Goal: Task Accomplishment & Management: Manage account settings

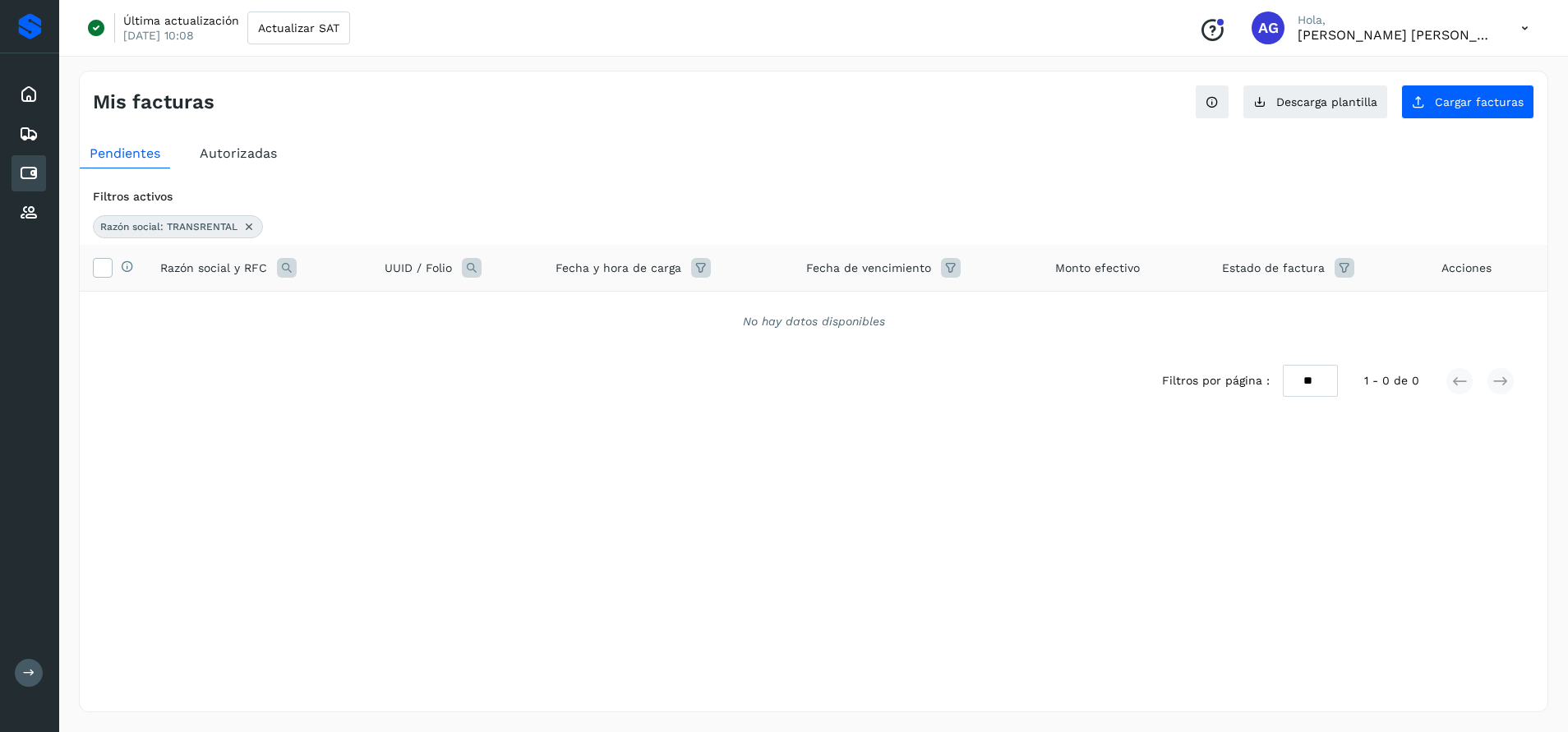
click at [250, 224] on icon at bounding box center [248, 226] width 13 height 13
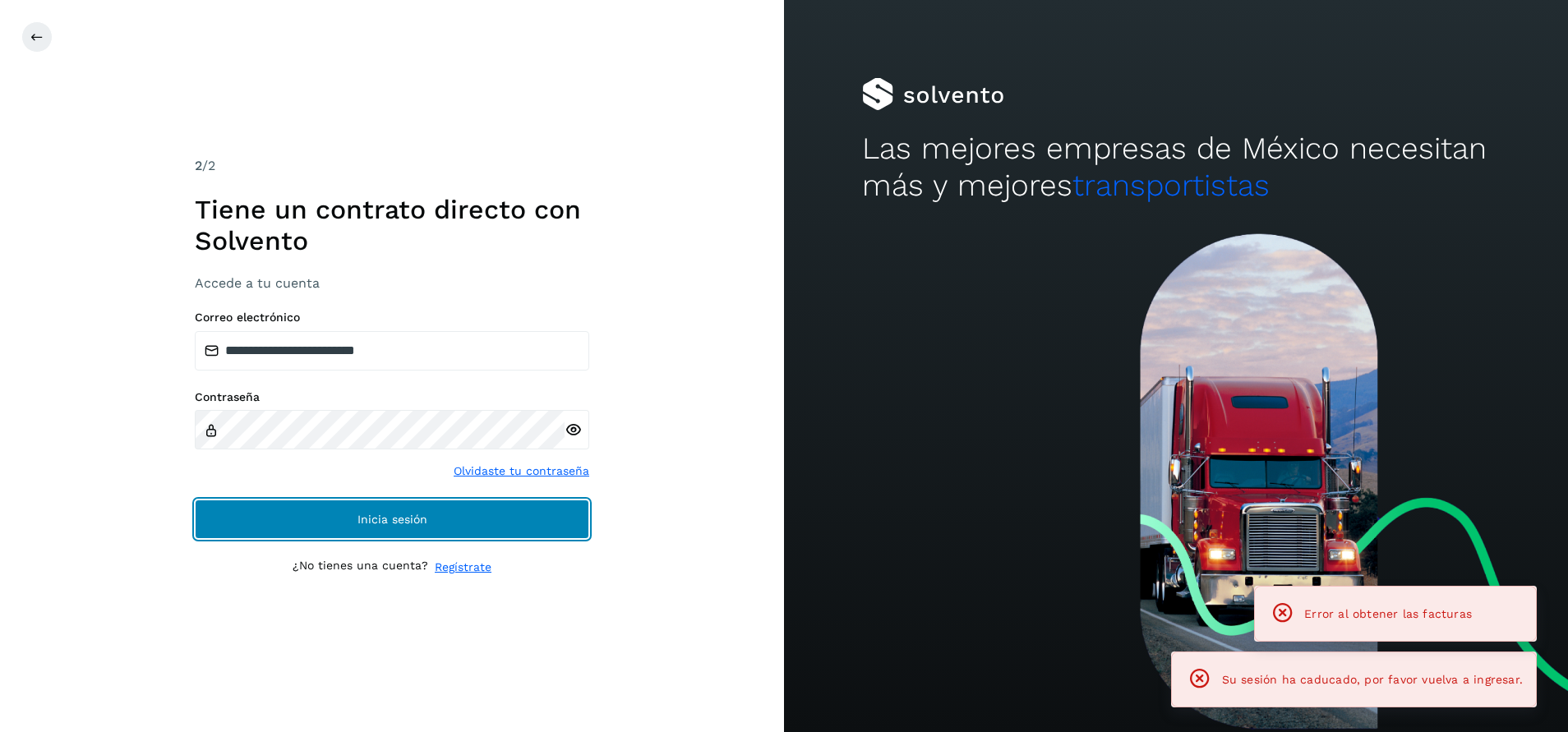
click at [510, 515] on button "Inicia sesión" at bounding box center [392, 519] width 394 height 39
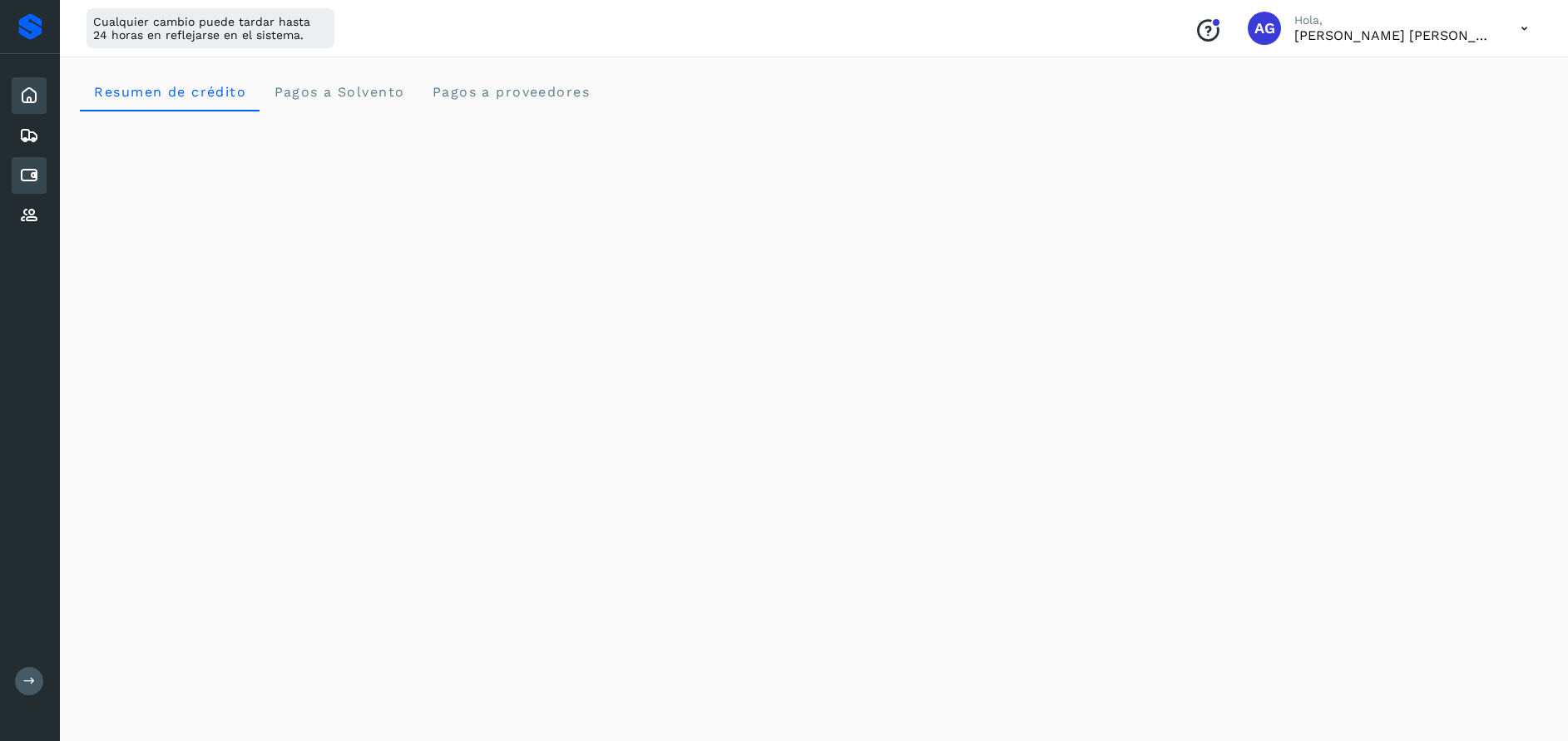
click at [27, 175] on icon at bounding box center [28, 175] width 20 height 20
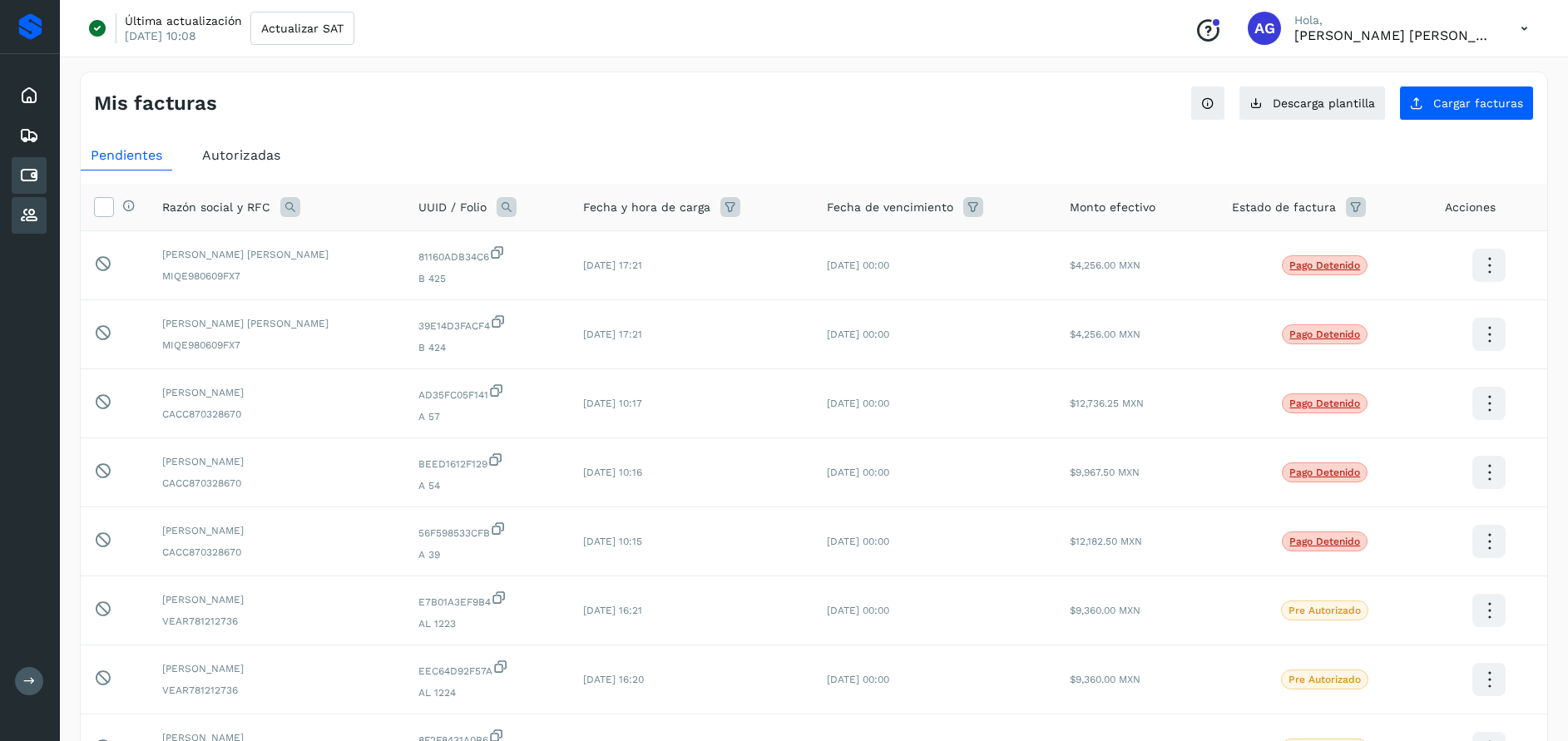
click at [30, 208] on icon at bounding box center [28, 215] width 20 height 20
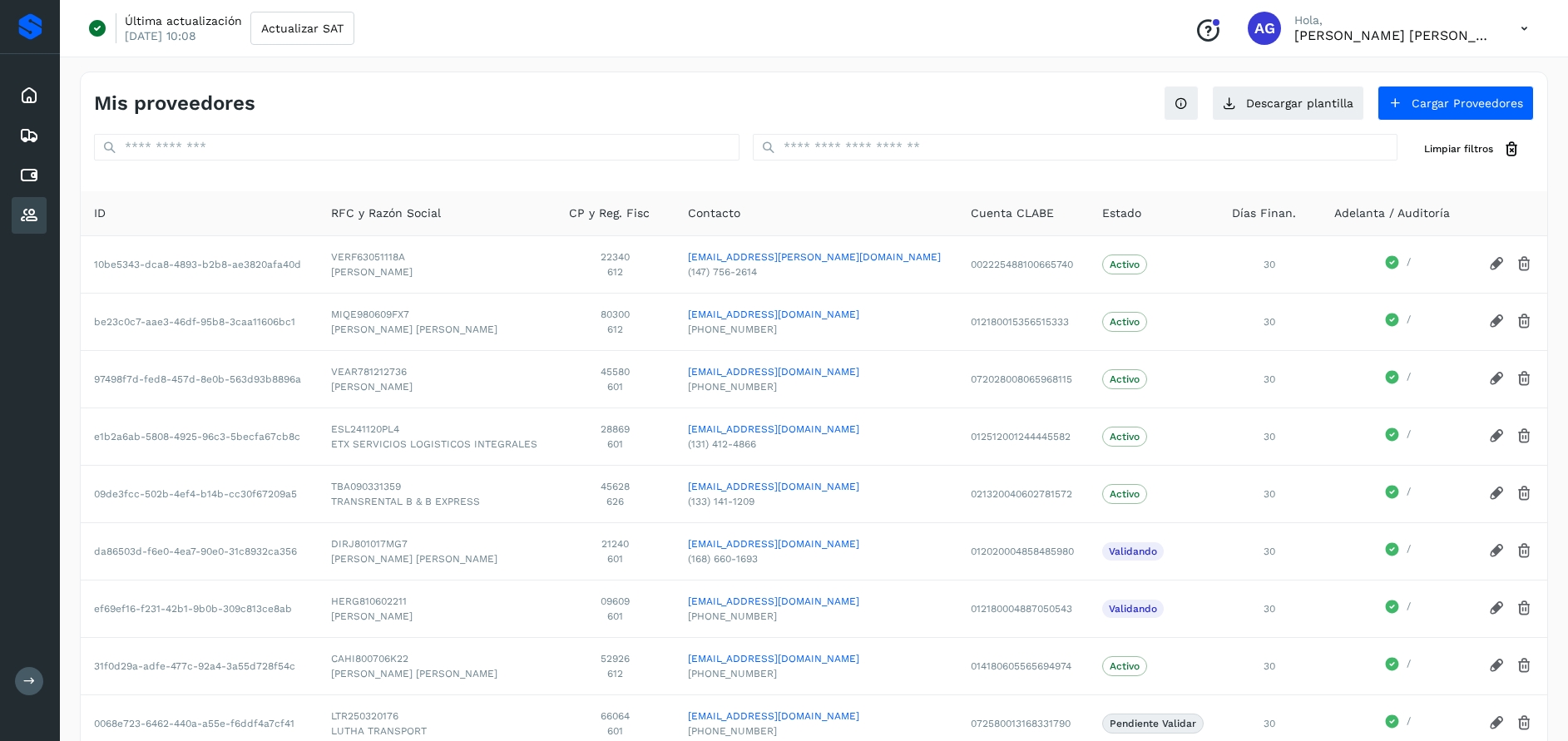
click at [531, 216] on div "RFC y Razón Social" at bounding box center [437, 213] width 212 height 17
click at [885, 146] on input "text" at bounding box center [1075, 147] width 646 height 27
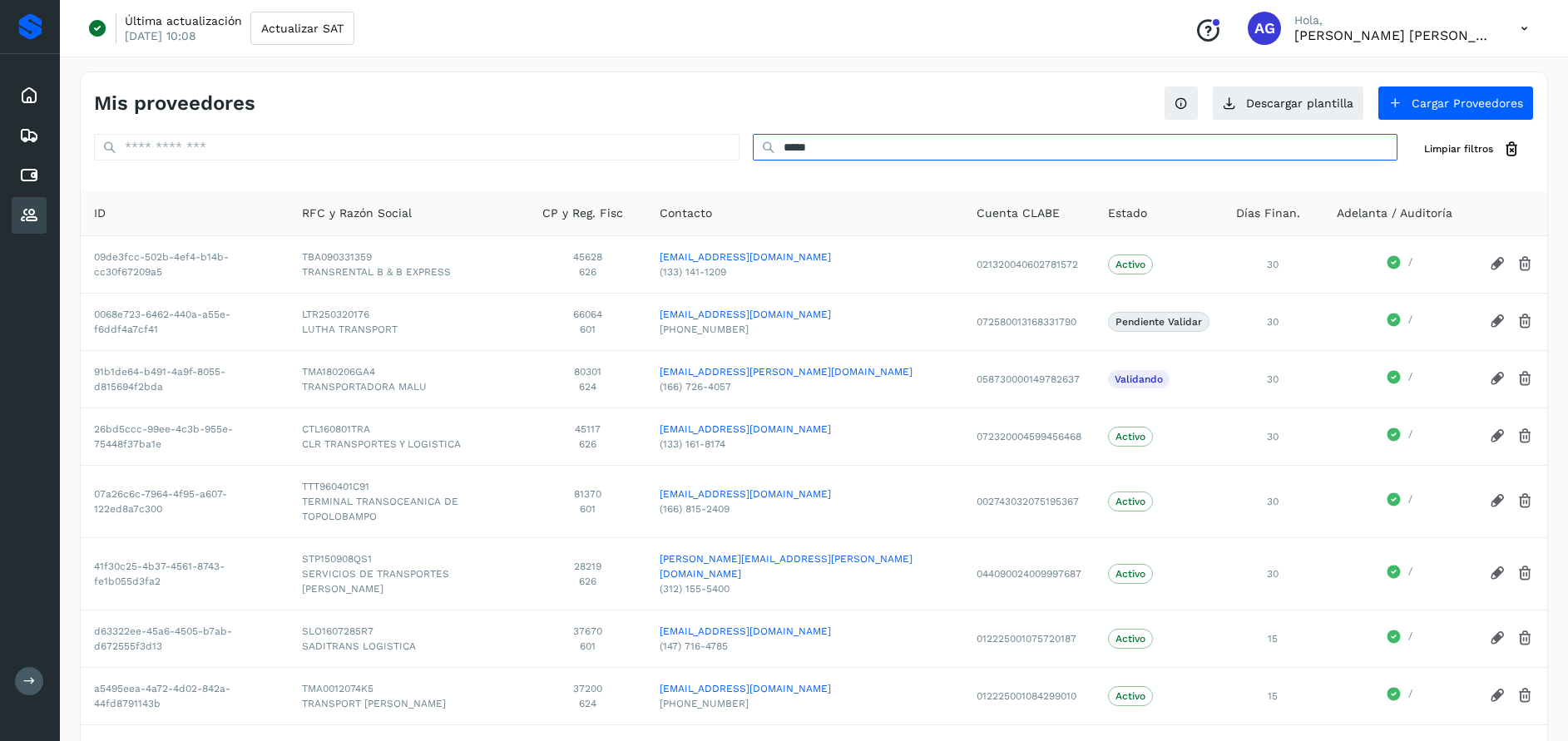
type input "*****"
click at [31, 168] on icon at bounding box center [28, 175] width 20 height 20
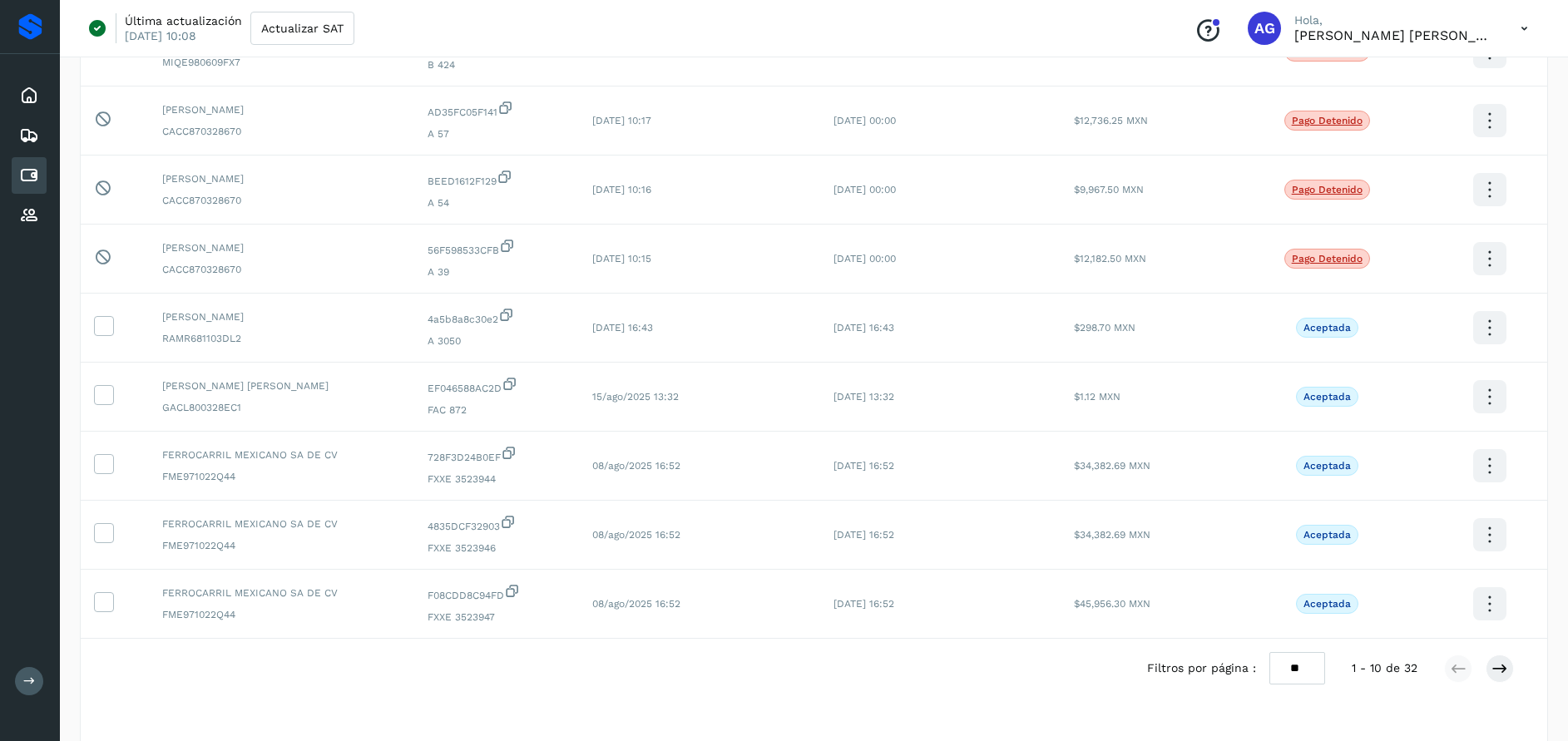
scroll to position [300, 0]
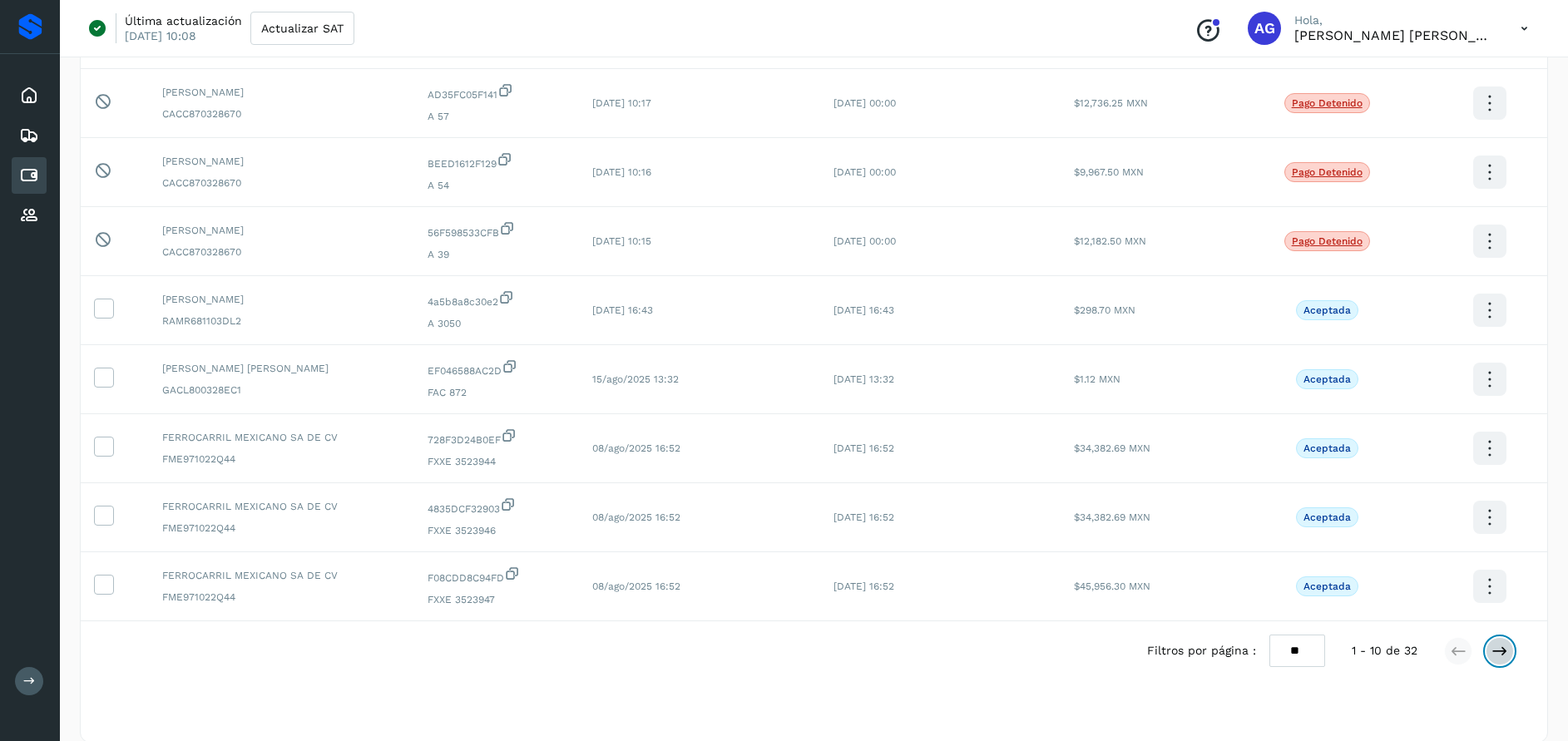
click at [1507, 653] on icon at bounding box center [1499, 651] width 16 height 16
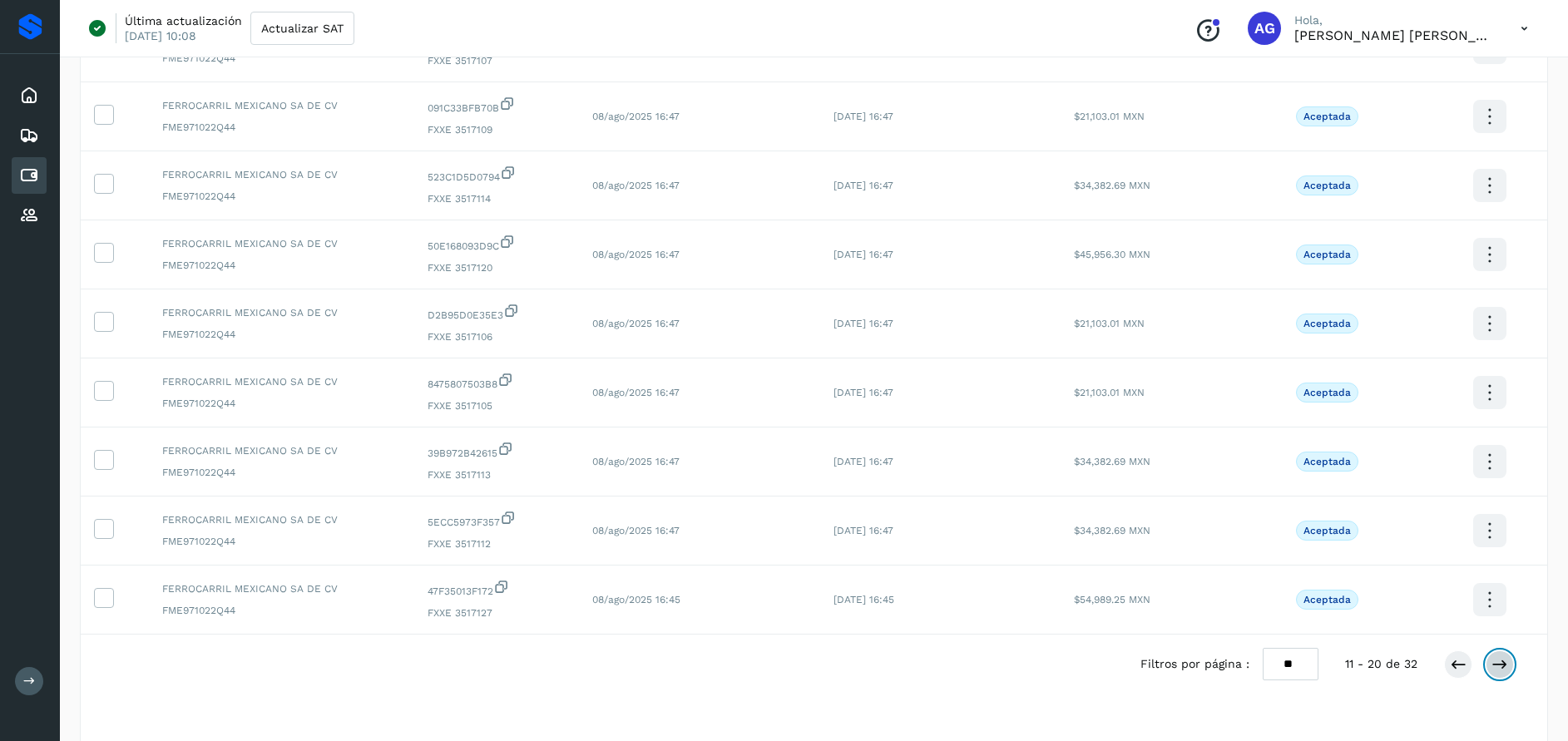
scroll to position [322, 0]
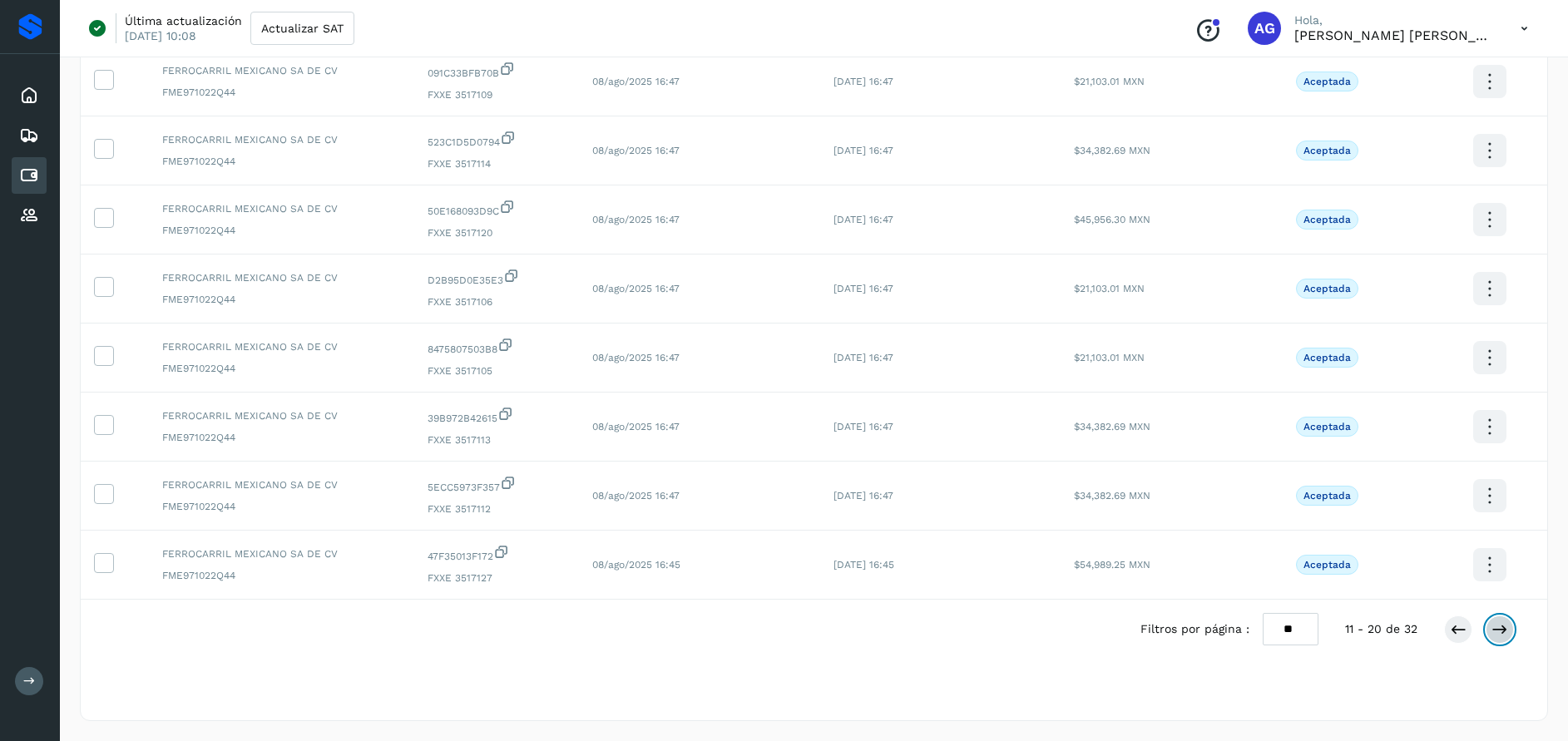
click at [1507, 632] on icon at bounding box center [1499, 629] width 16 height 16
click at [1496, 634] on icon at bounding box center [1499, 629] width 16 height 16
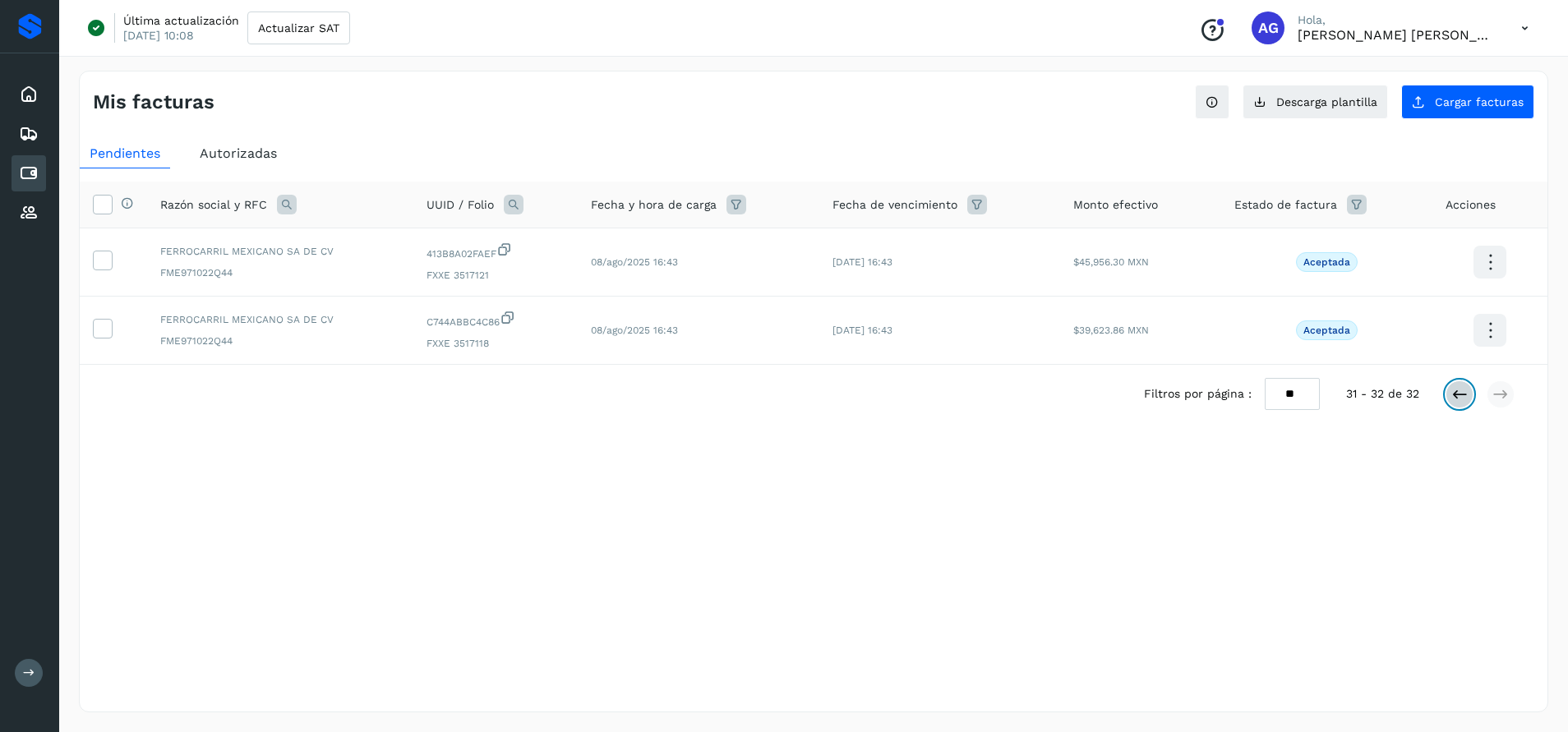
click at [1459, 398] on icon at bounding box center [1459, 394] width 16 height 16
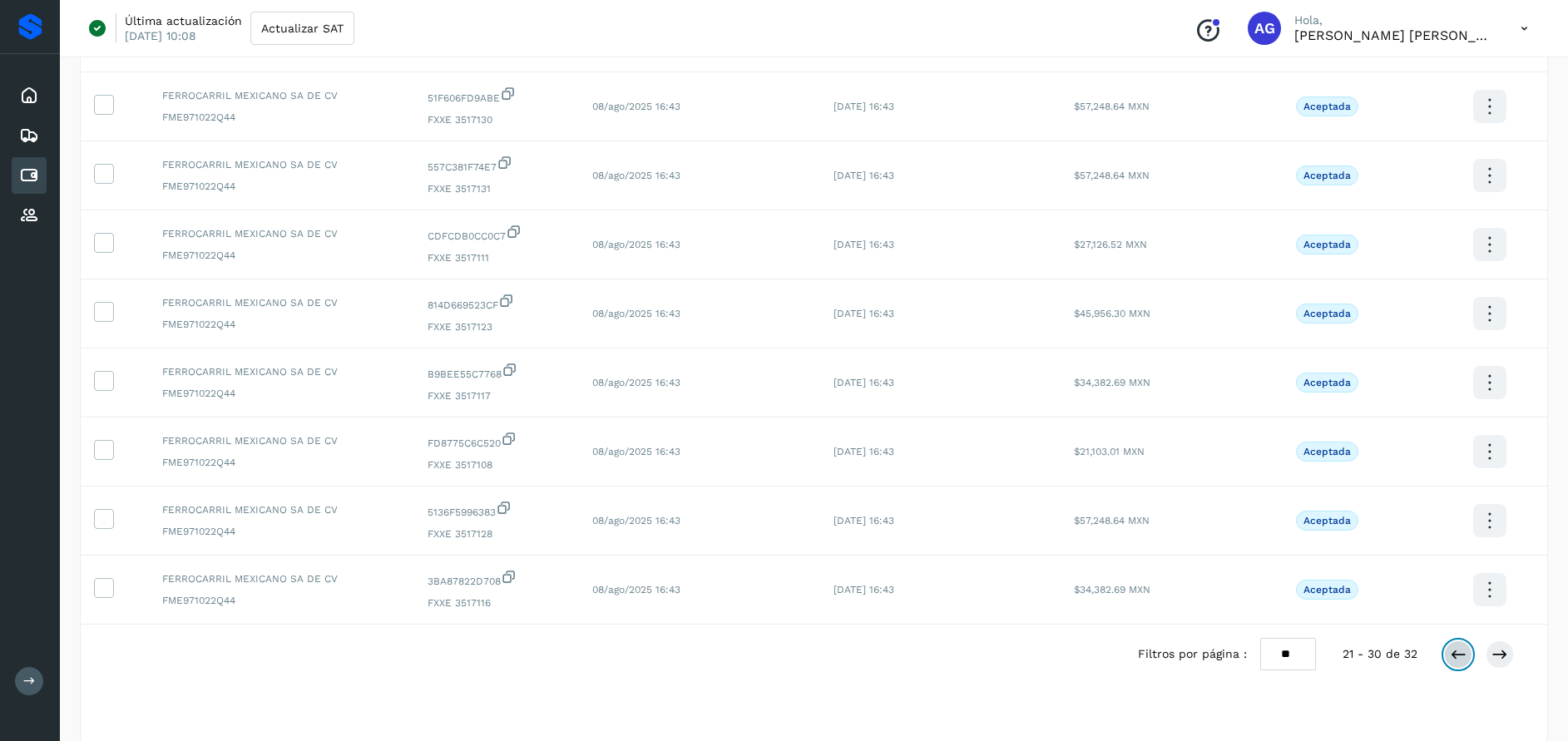
scroll to position [300, 0]
click at [1453, 649] on icon at bounding box center [1457, 651] width 16 height 16
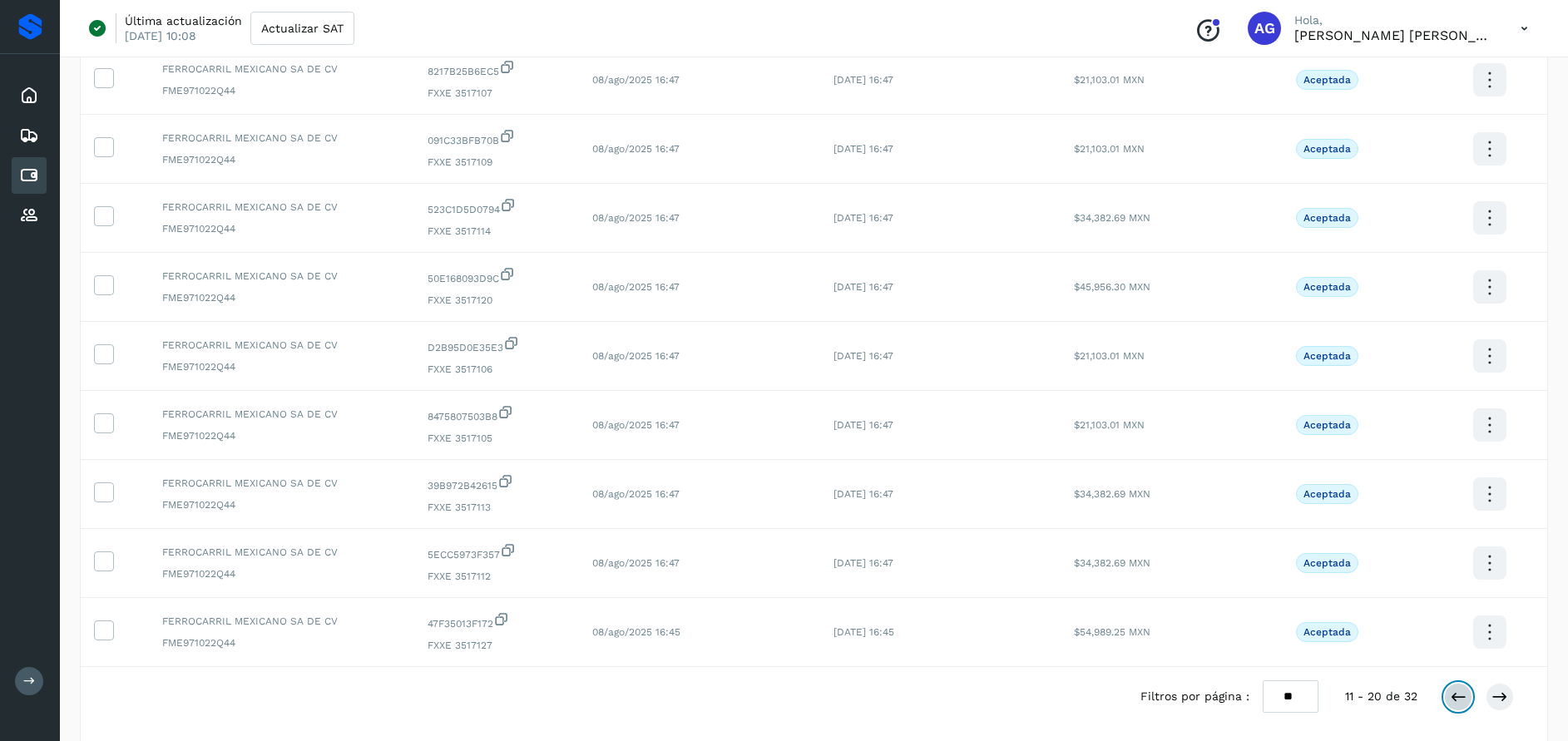
scroll to position [261, 0]
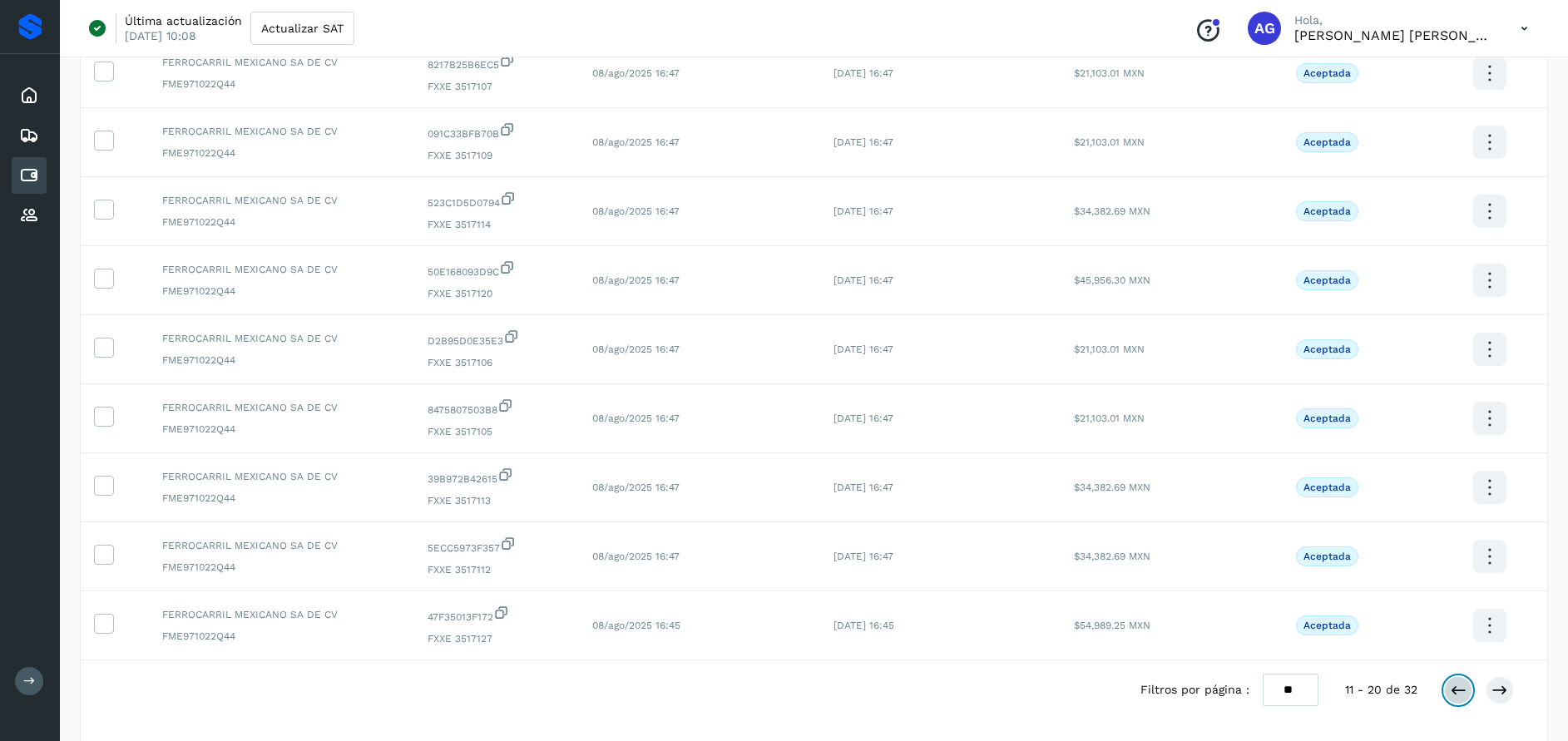
click at [1461, 695] on icon at bounding box center [1457, 689] width 16 height 16
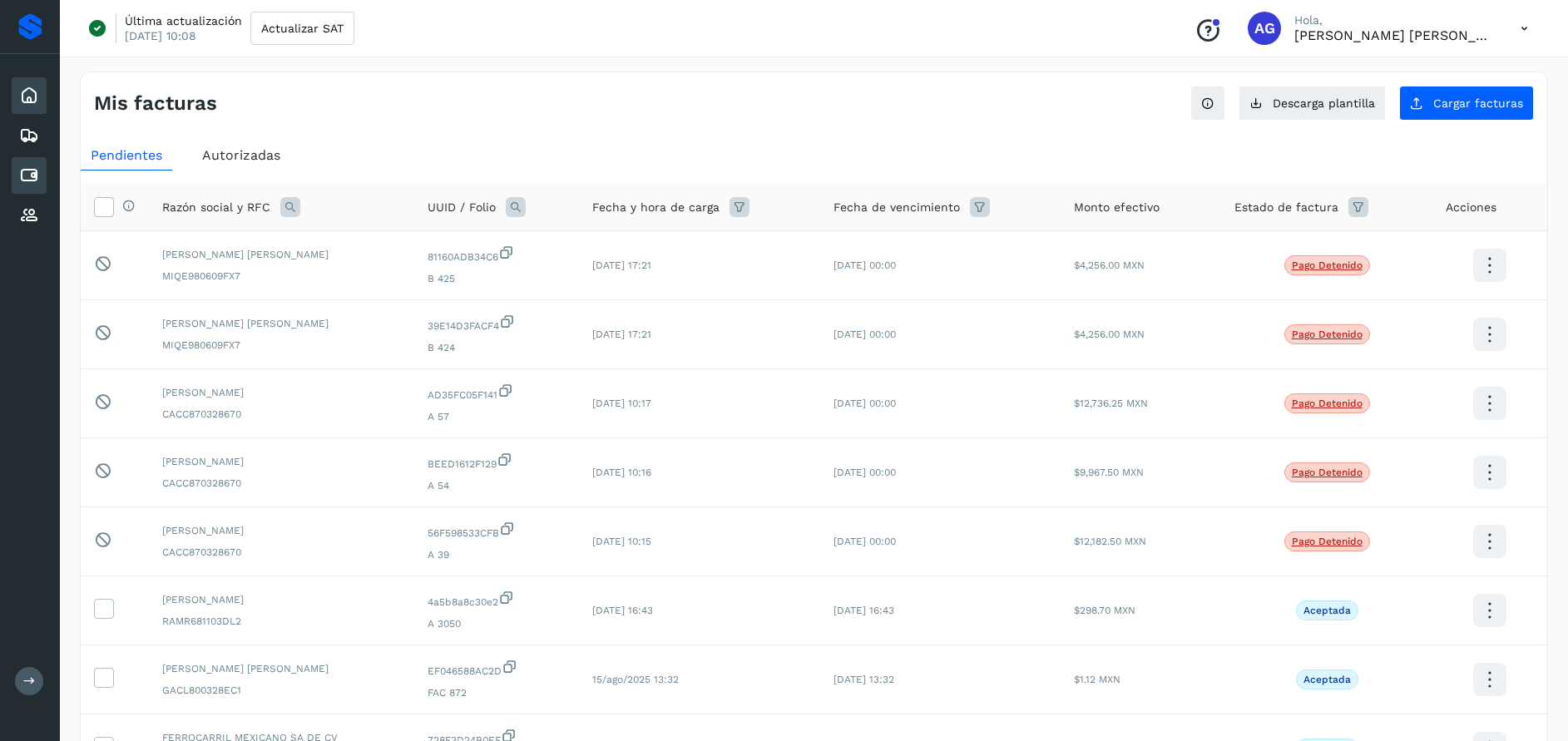
click at [34, 98] on icon at bounding box center [28, 95] width 20 height 20
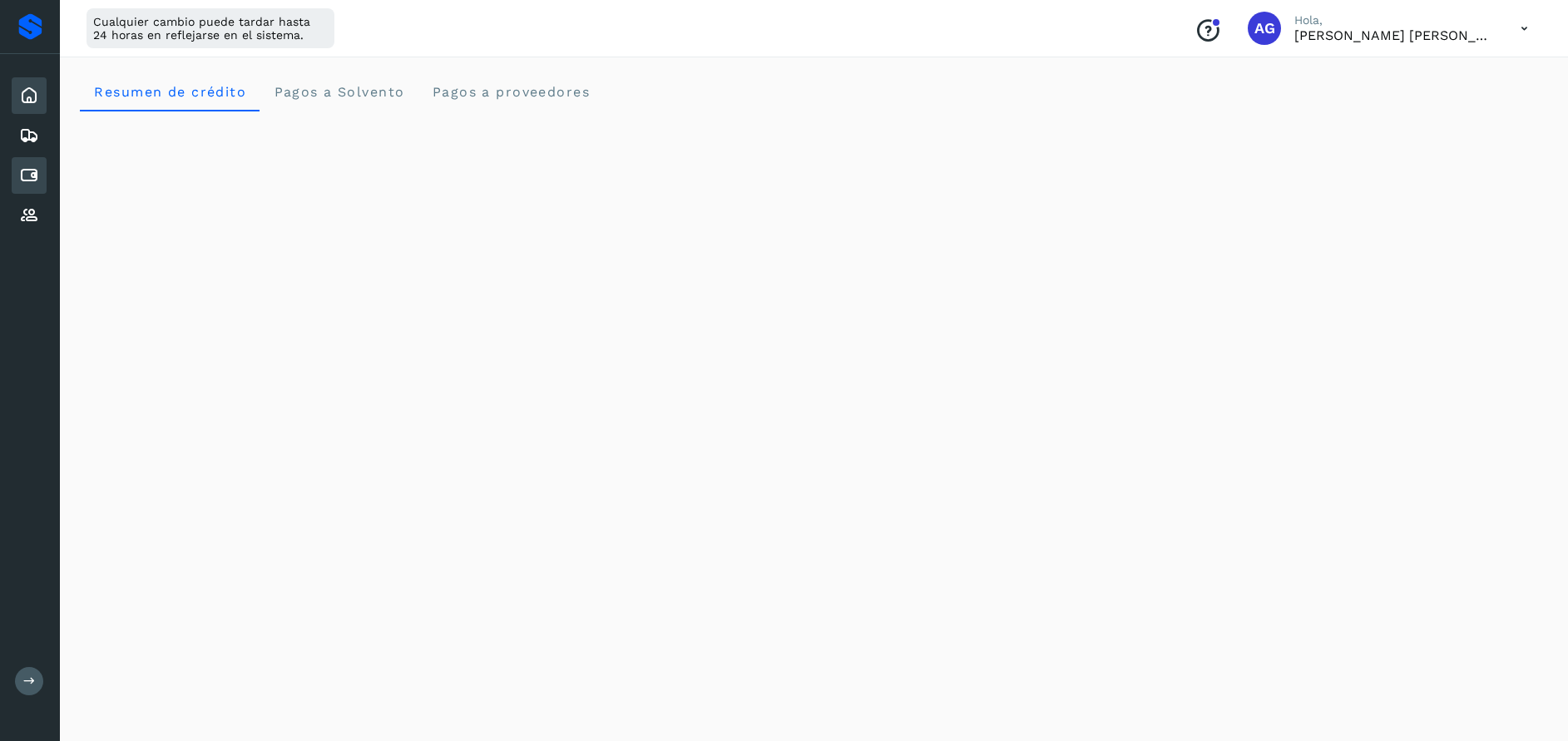
click at [28, 175] on icon at bounding box center [28, 175] width 20 height 20
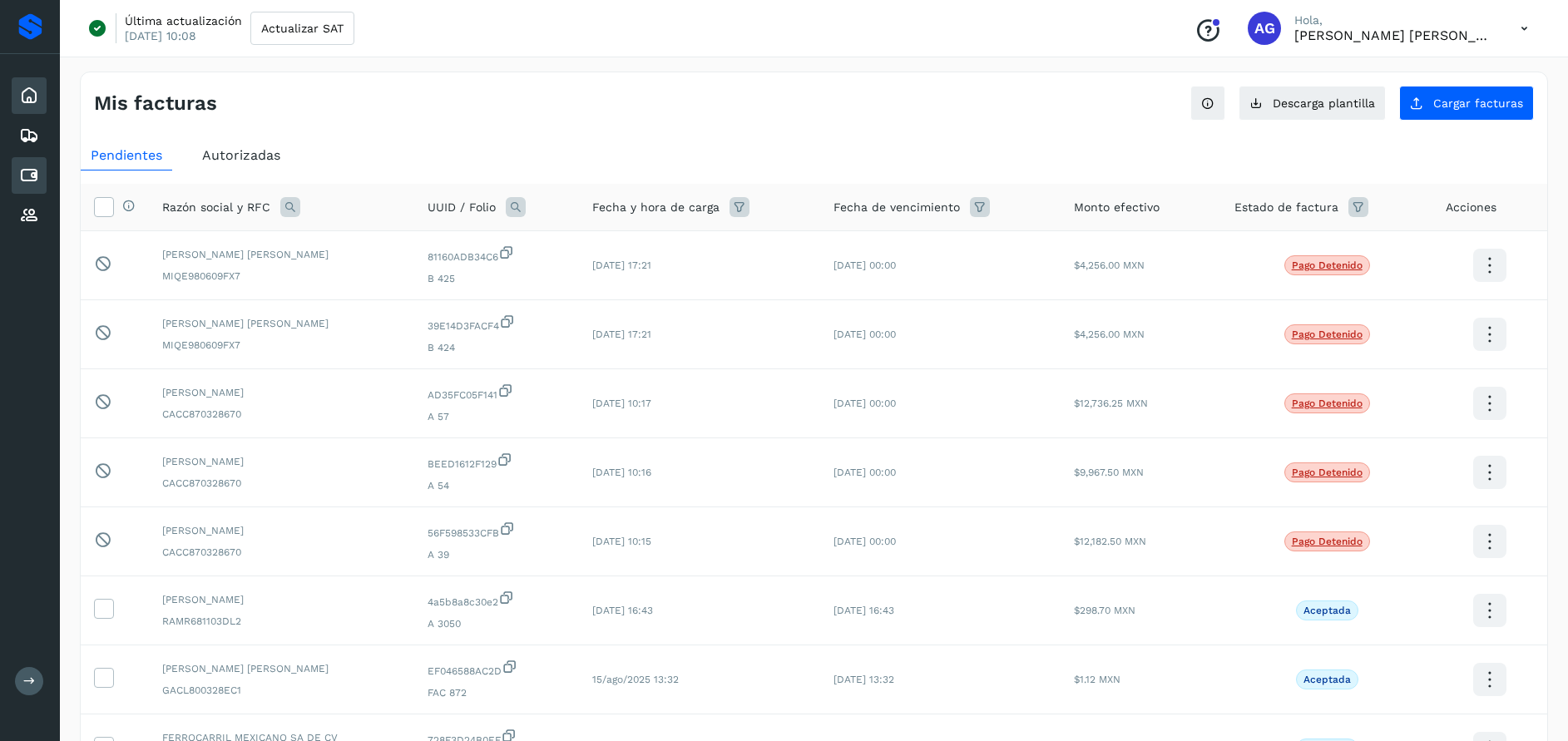
click at [28, 91] on icon at bounding box center [28, 95] width 20 height 20
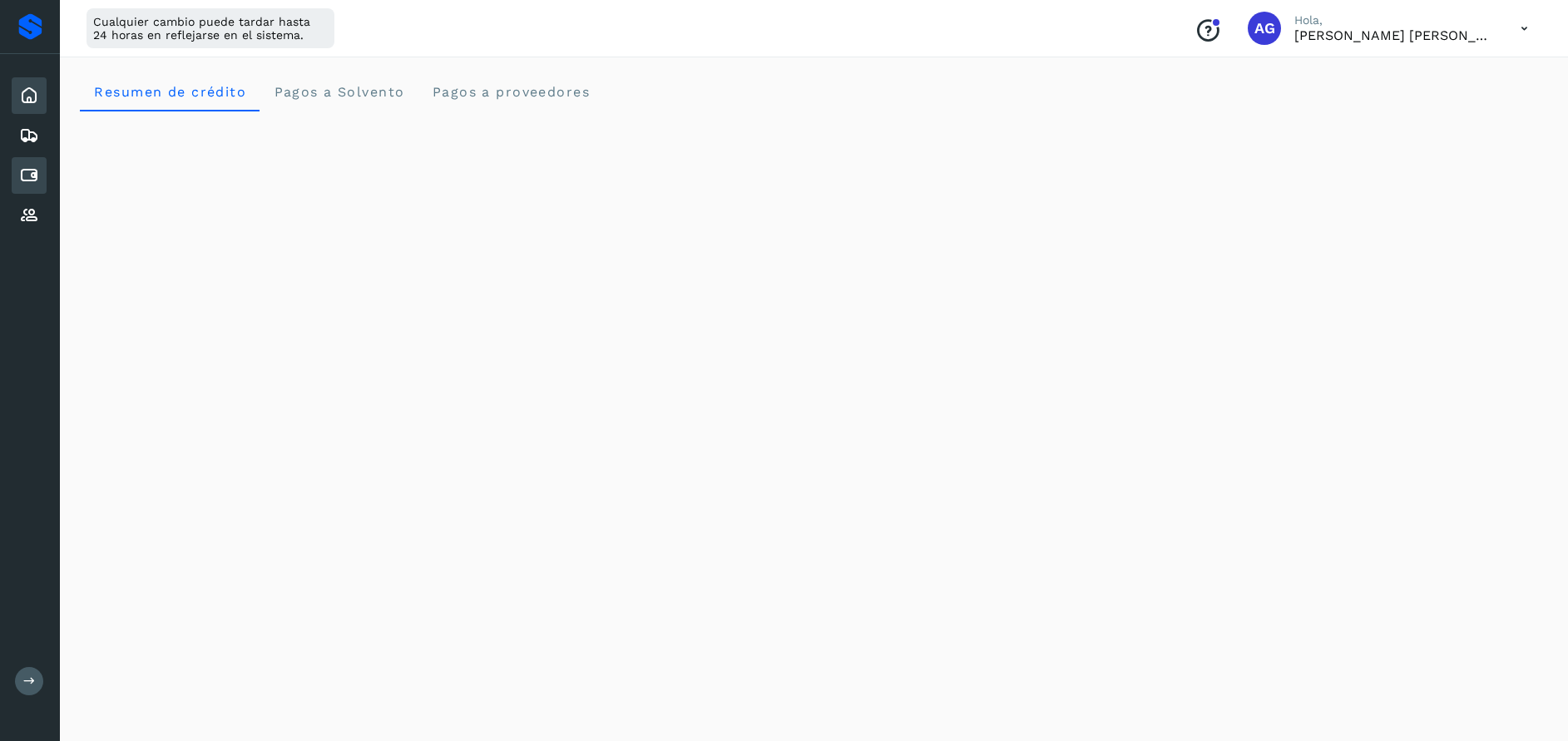
click at [32, 181] on icon at bounding box center [28, 175] width 20 height 20
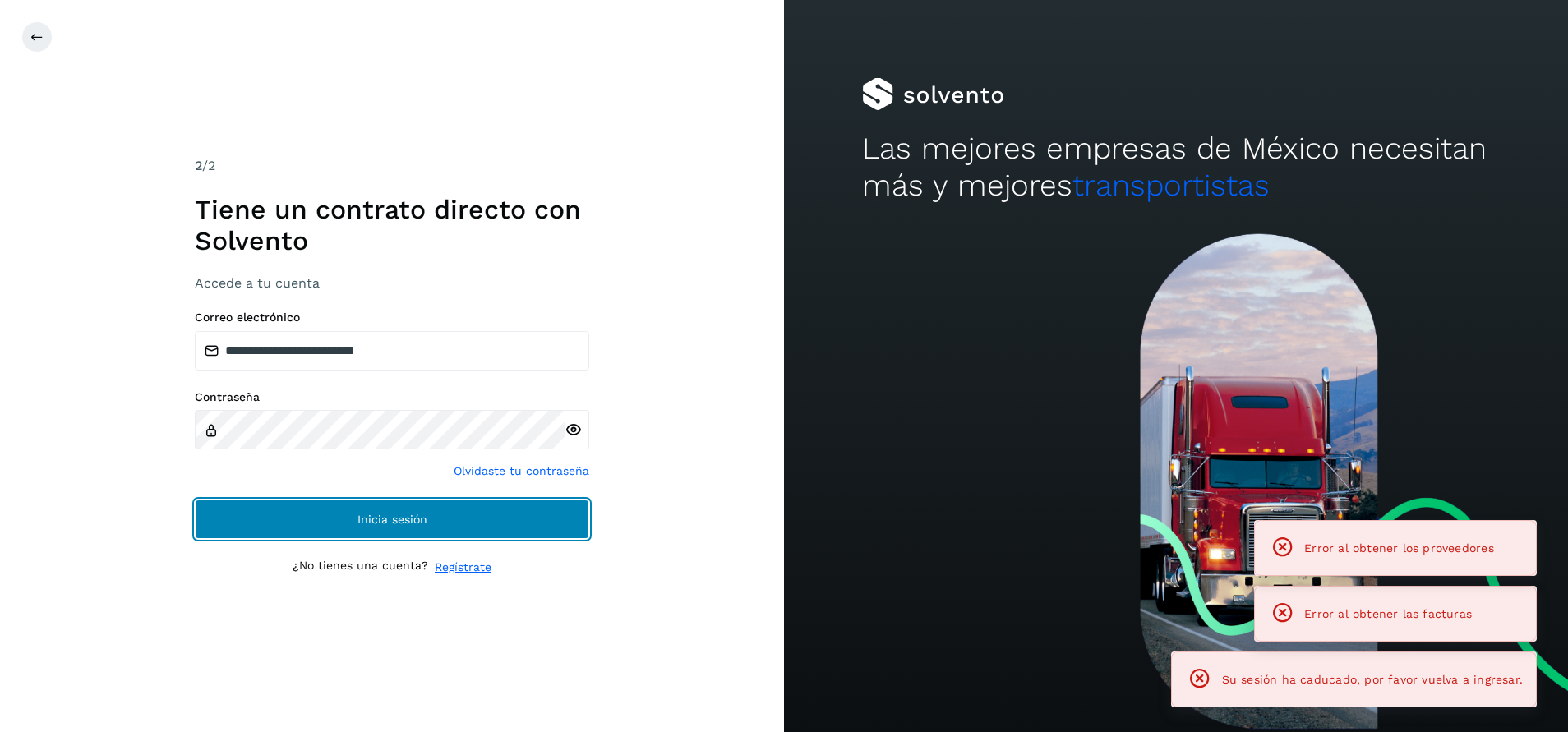
click at [451, 507] on button "Inicia sesión" at bounding box center [392, 519] width 394 height 39
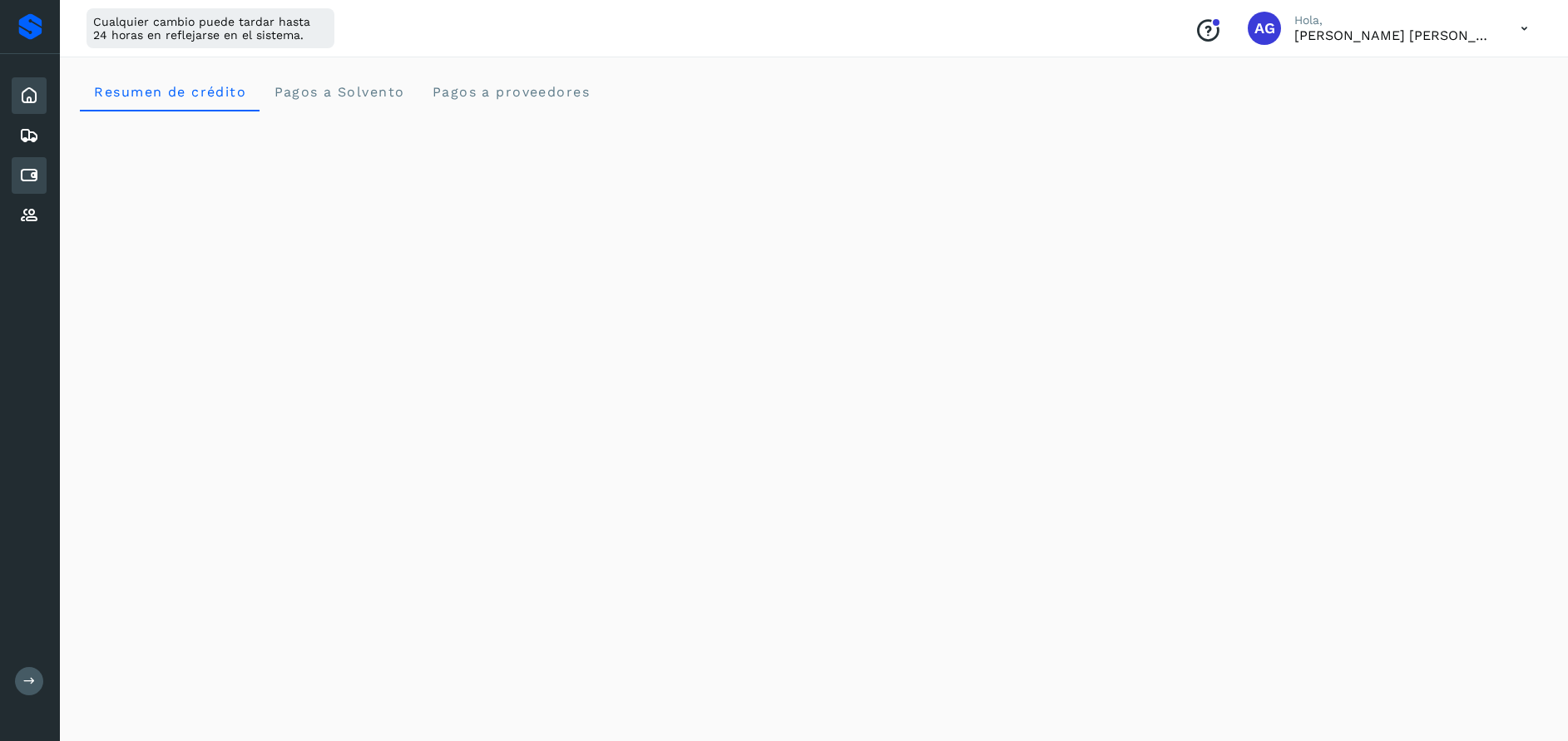
click at [44, 170] on div "Cuentas por pagar" at bounding box center [29, 175] width 35 height 37
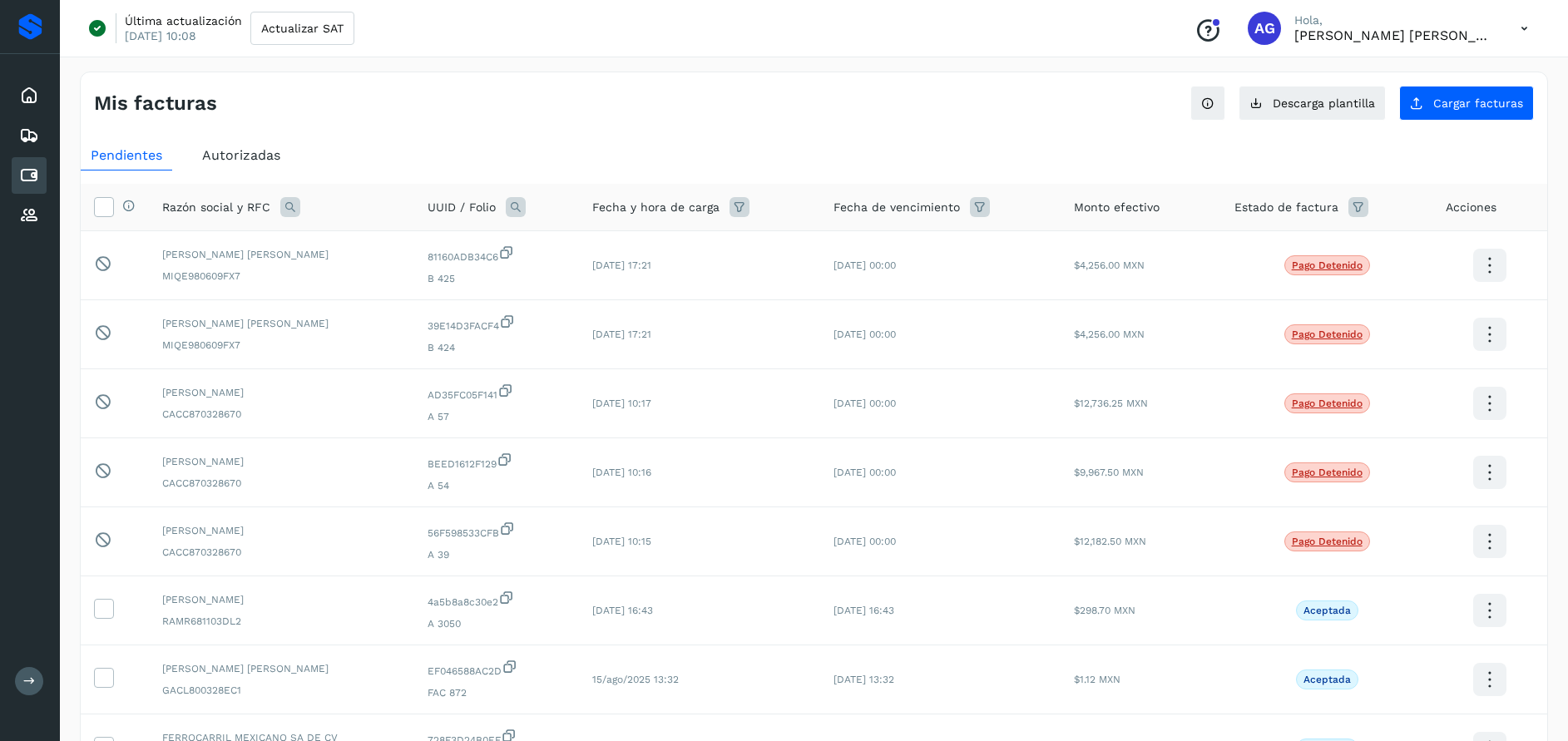
click at [239, 157] on span "Autorizadas" at bounding box center [241, 155] width 78 height 15
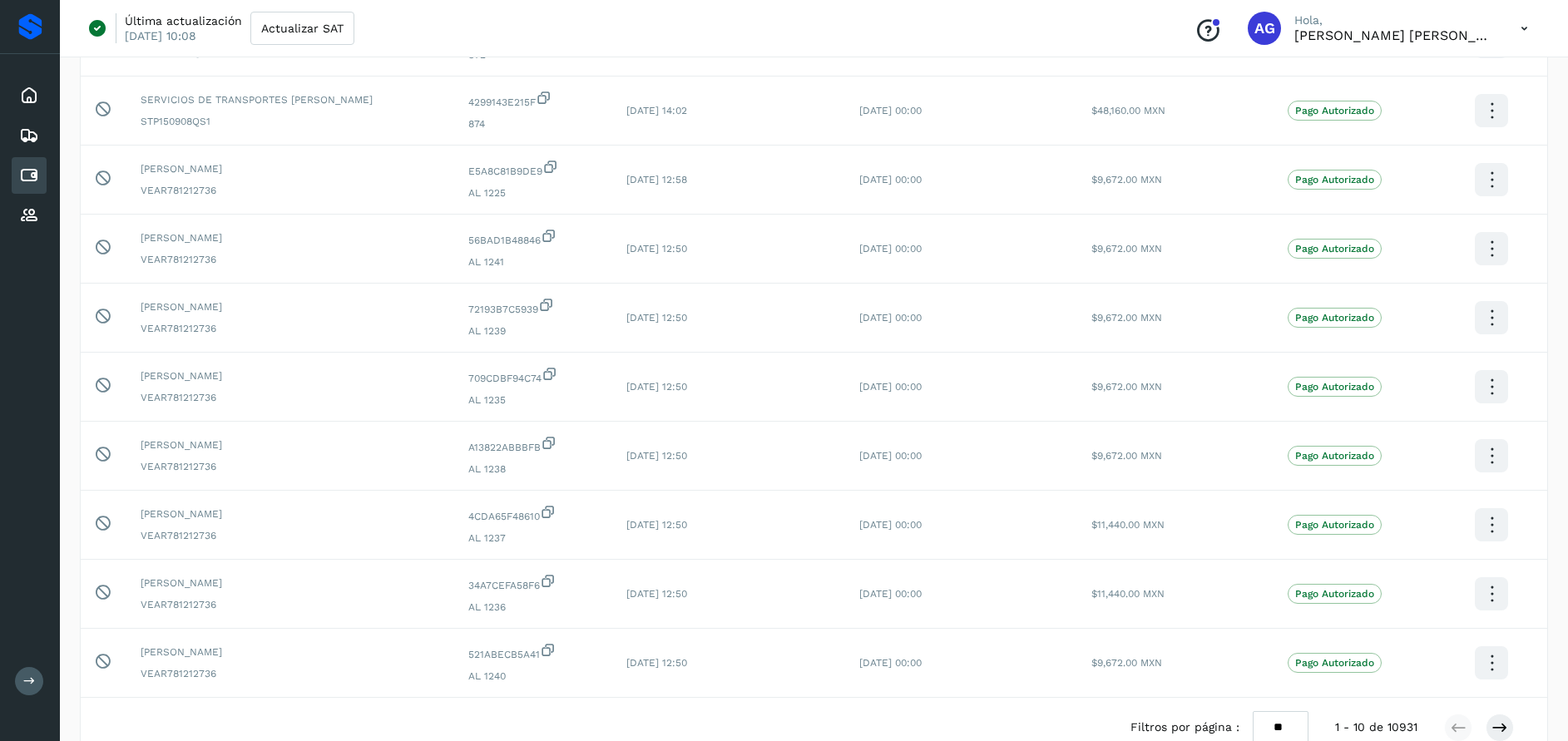
scroll to position [322, 0]
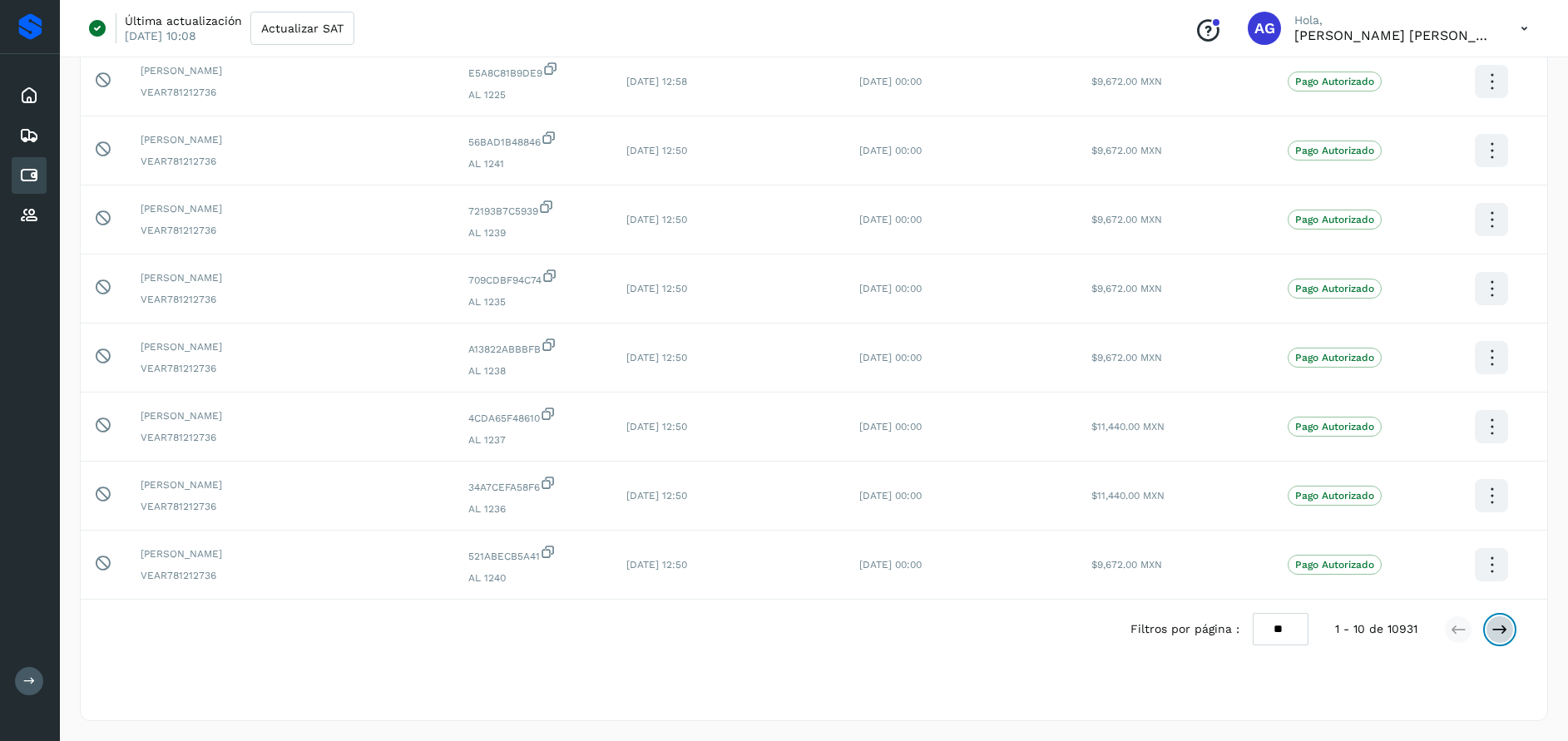
click at [1504, 636] on icon at bounding box center [1499, 629] width 16 height 16
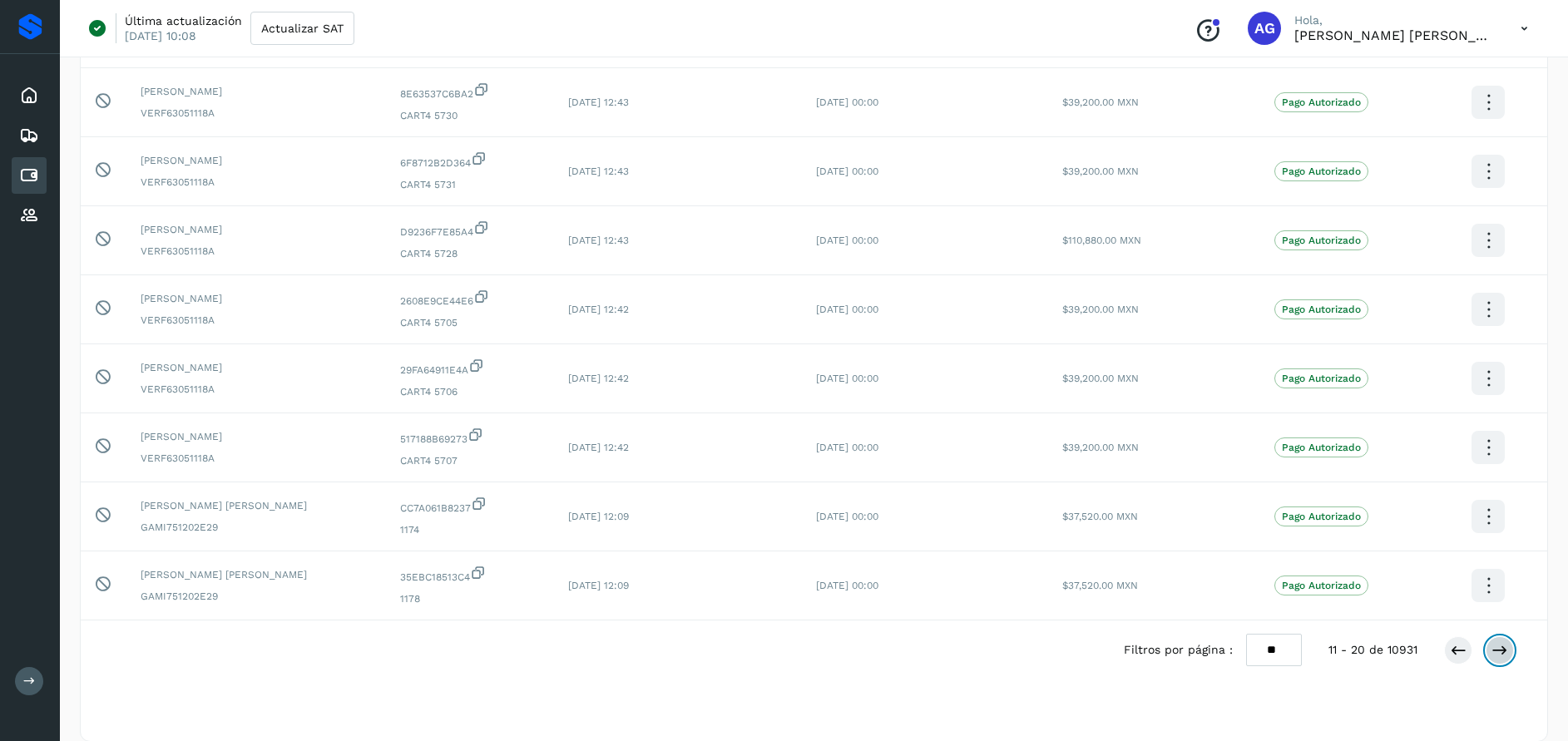
scroll to position [303, 0]
click at [1504, 648] on icon at bounding box center [1499, 647] width 16 height 16
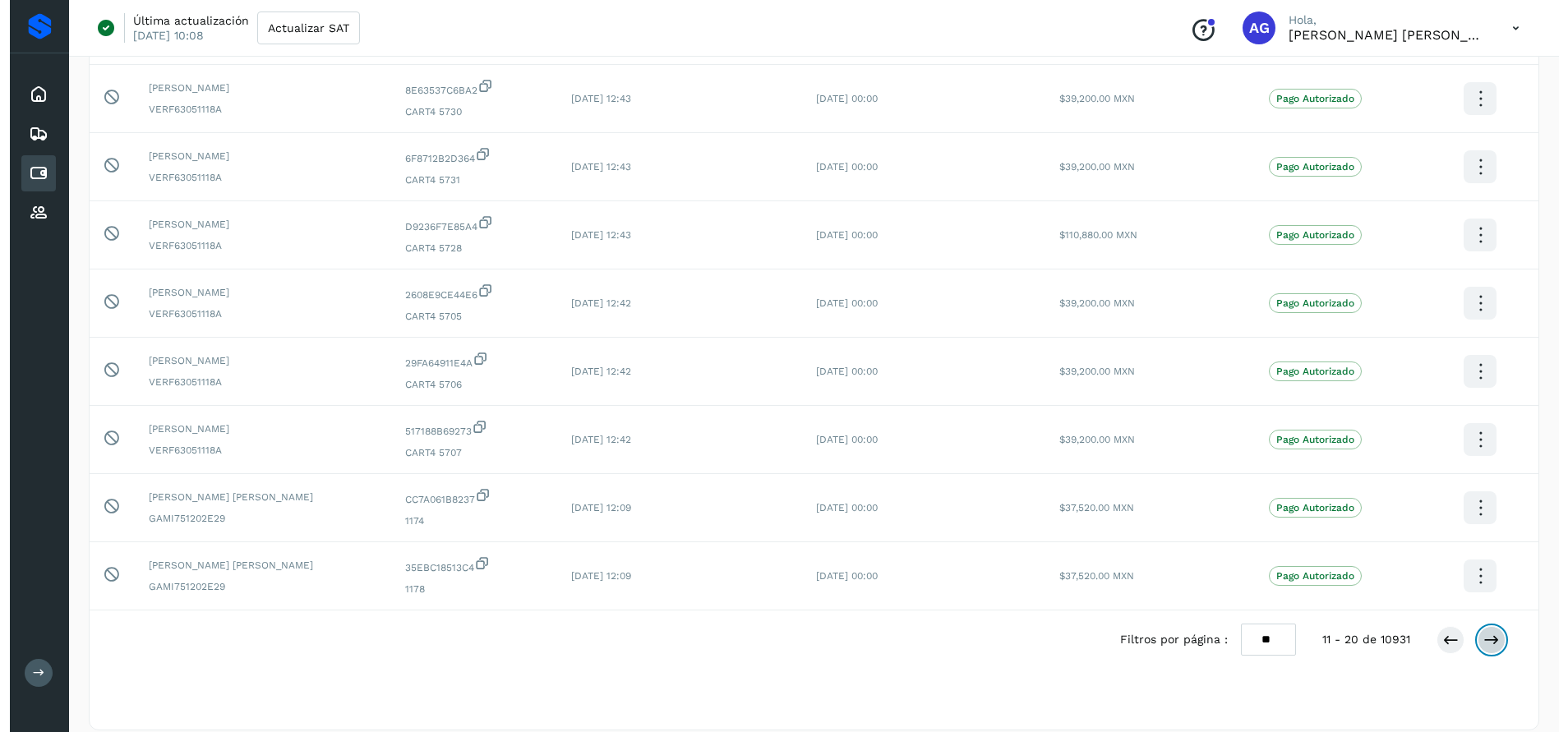
scroll to position [0, 0]
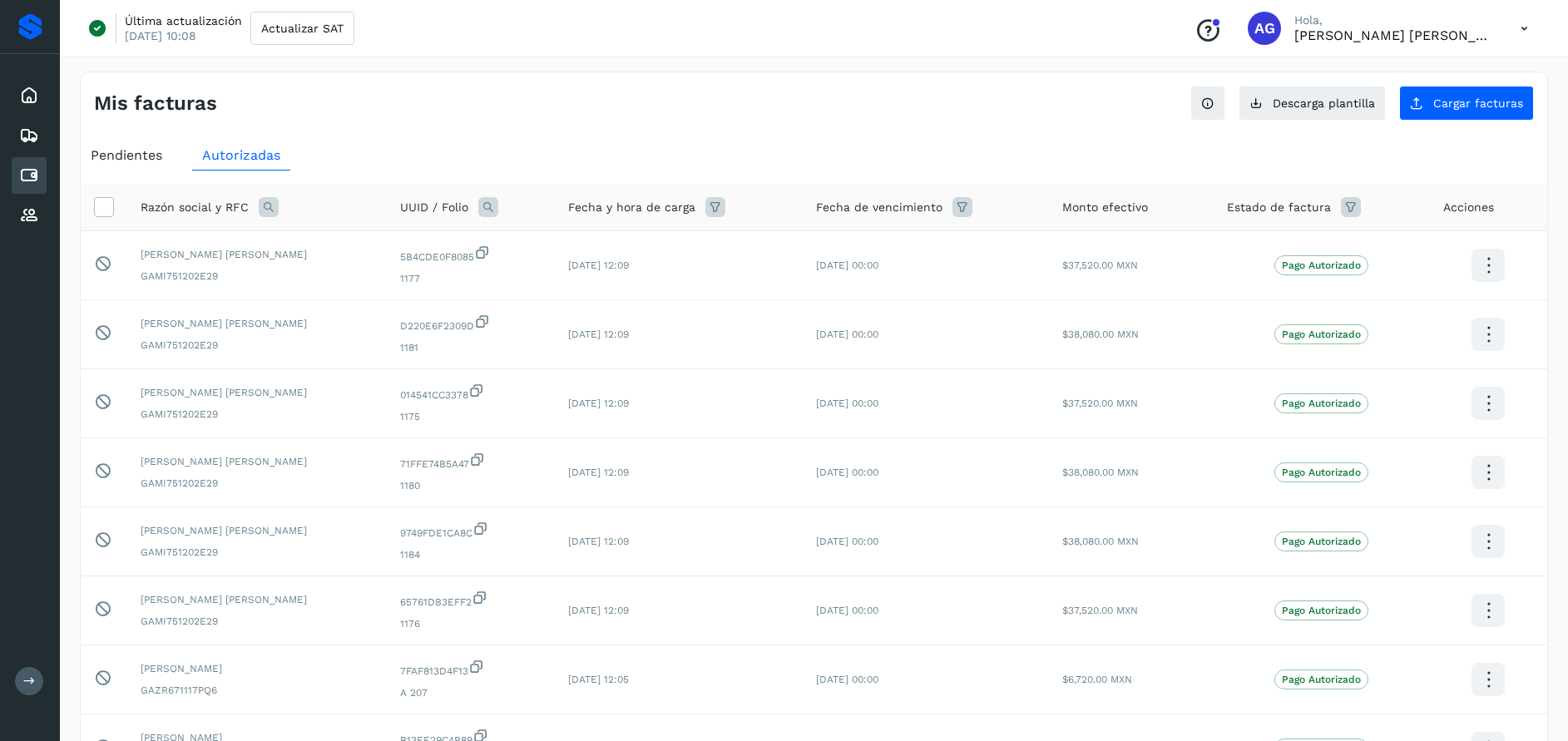
click at [1504, 648] on td at bounding box center [1488, 680] width 117 height 69
click at [1522, 26] on icon at bounding box center [1524, 29] width 34 height 34
click at [1441, 101] on div "Cerrar sesión" at bounding box center [1441, 107] width 198 height 32
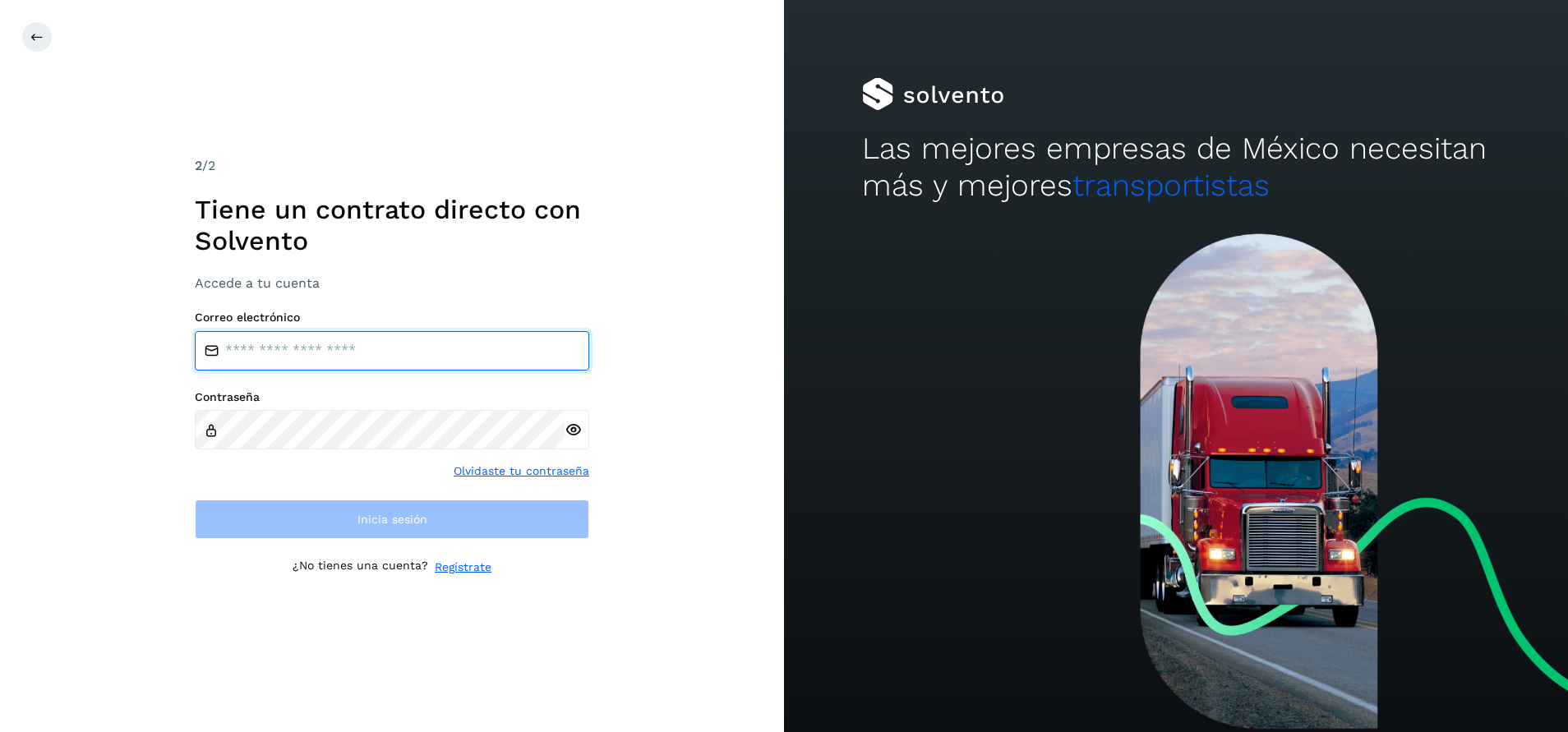
type input "**********"
